Goal: Task Accomplishment & Management: Manage account settings

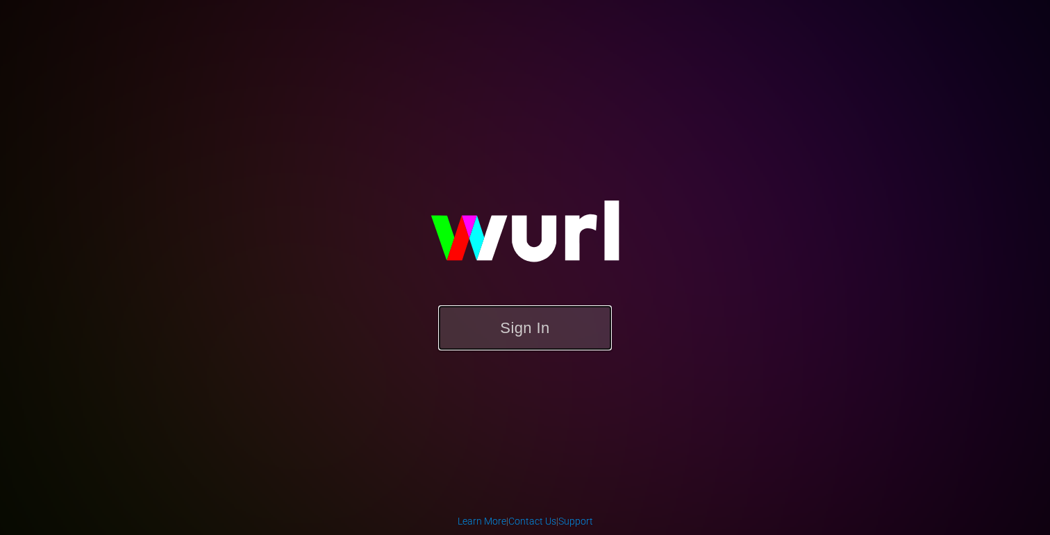
click at [514, 313] on button "Sign In" at bounding box center [525, 327] width 174 height 45
click at [536, 342] on button "Sign In" at bounding box center [525, 327] width 174 height 45
click at [495, 332] on button "Sign In" at bounding box center [525, 327] width 174 height 45
